Goal: Check status

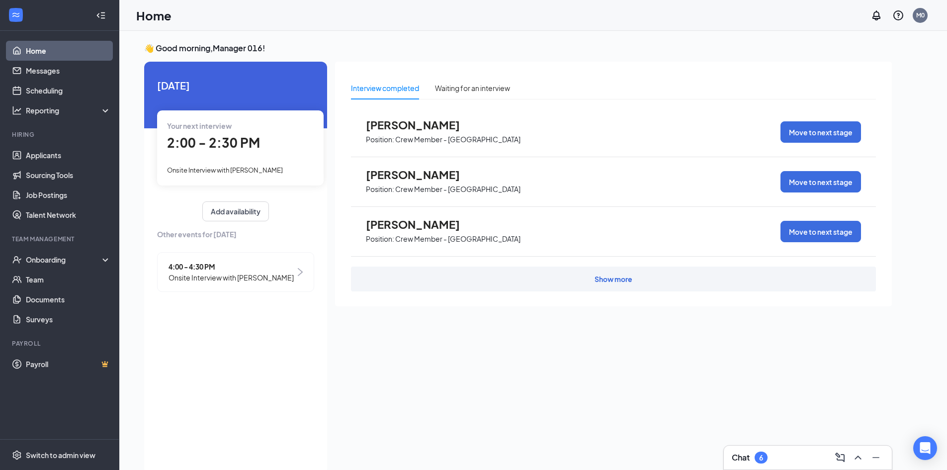
click at [267, 282] on span "Onsite Interview with [PERSON_NAME]" at bounding box center [231, 277] width 125 height 11
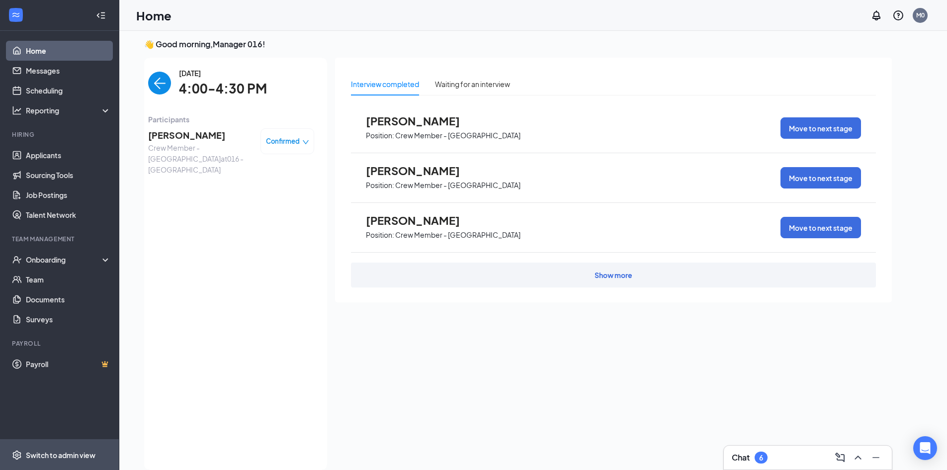
scroll to position [21, 0]
